Goal: Task Accomplishment & Management: Manage account settings

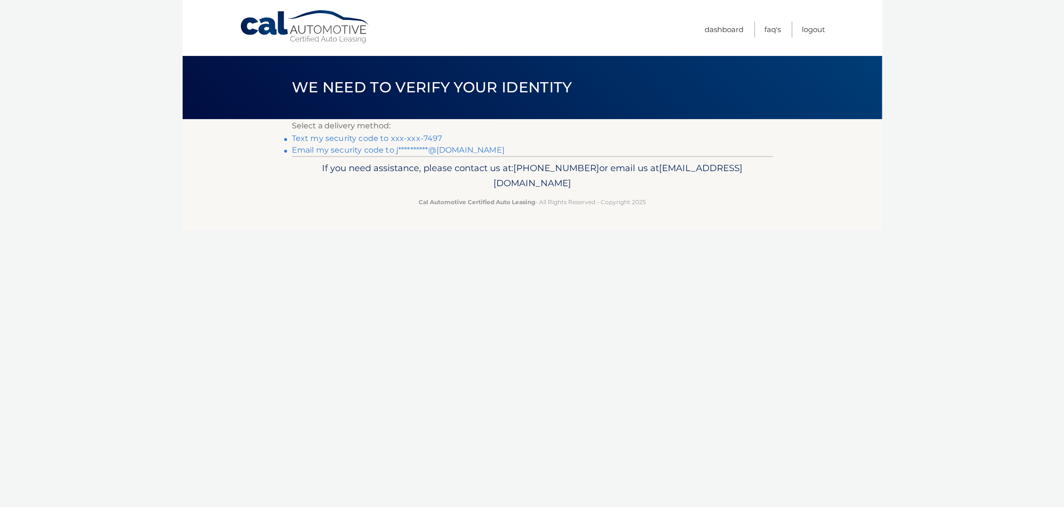
click at [407, 141] on link "Text my security code to xxx-xxx-7497" at bounding box center [367, 138] width 151 height 9
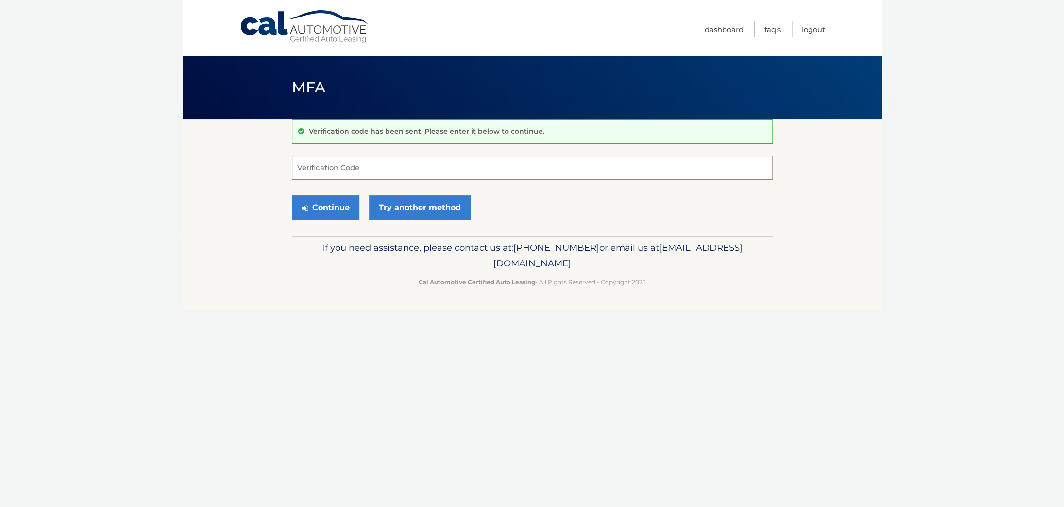
click at [429, 169] on input "Verification Code" at bounding box center [532, 167] width 481 height 24
type input "693914"
click at [325, 213] on button "Continue" at bounding box center [326, 207] width 68 height 24
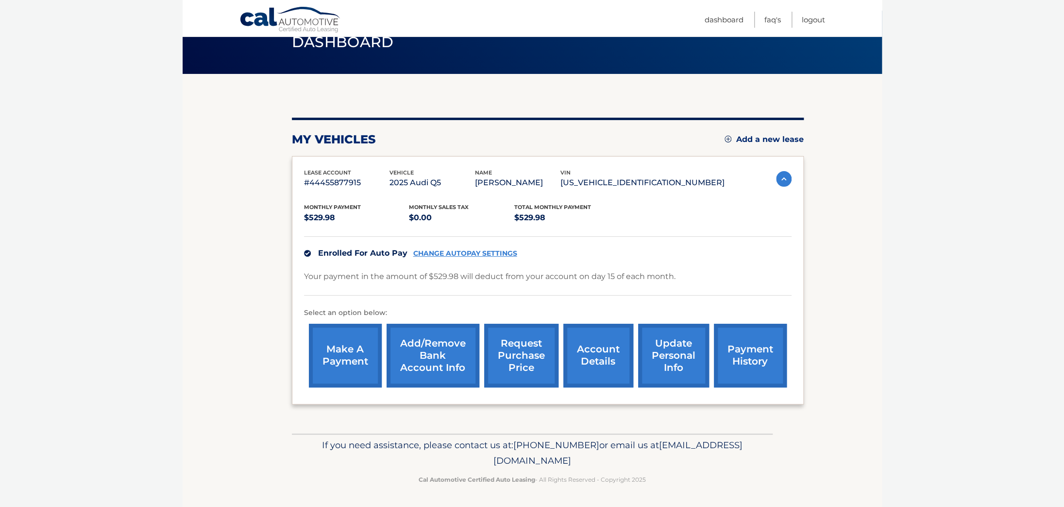
scroll to position [44, 0]
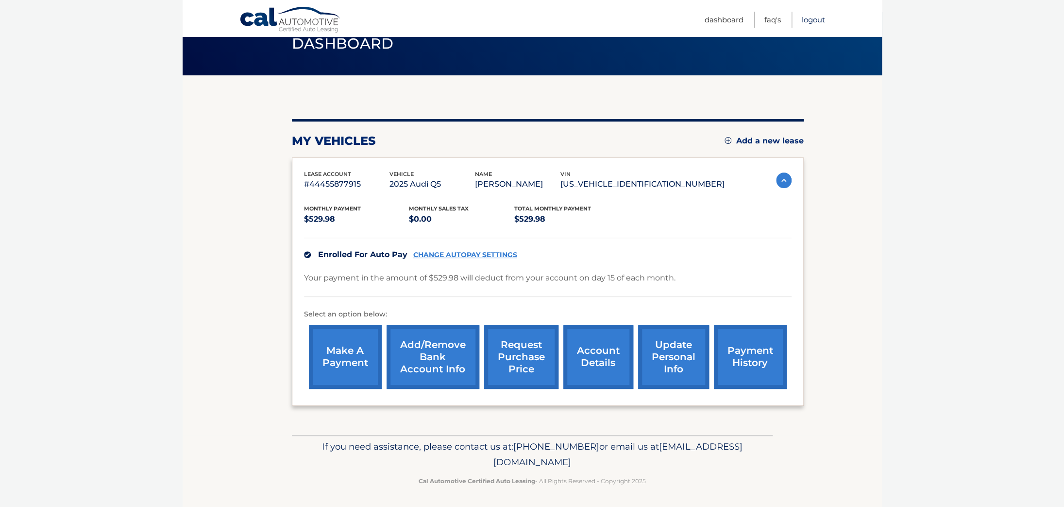
click at [810, 24] on link "Logout" at bounding box center [813, 20] width 23 height 16
